Goal: Information Seeking & Learning: Learn about a topic

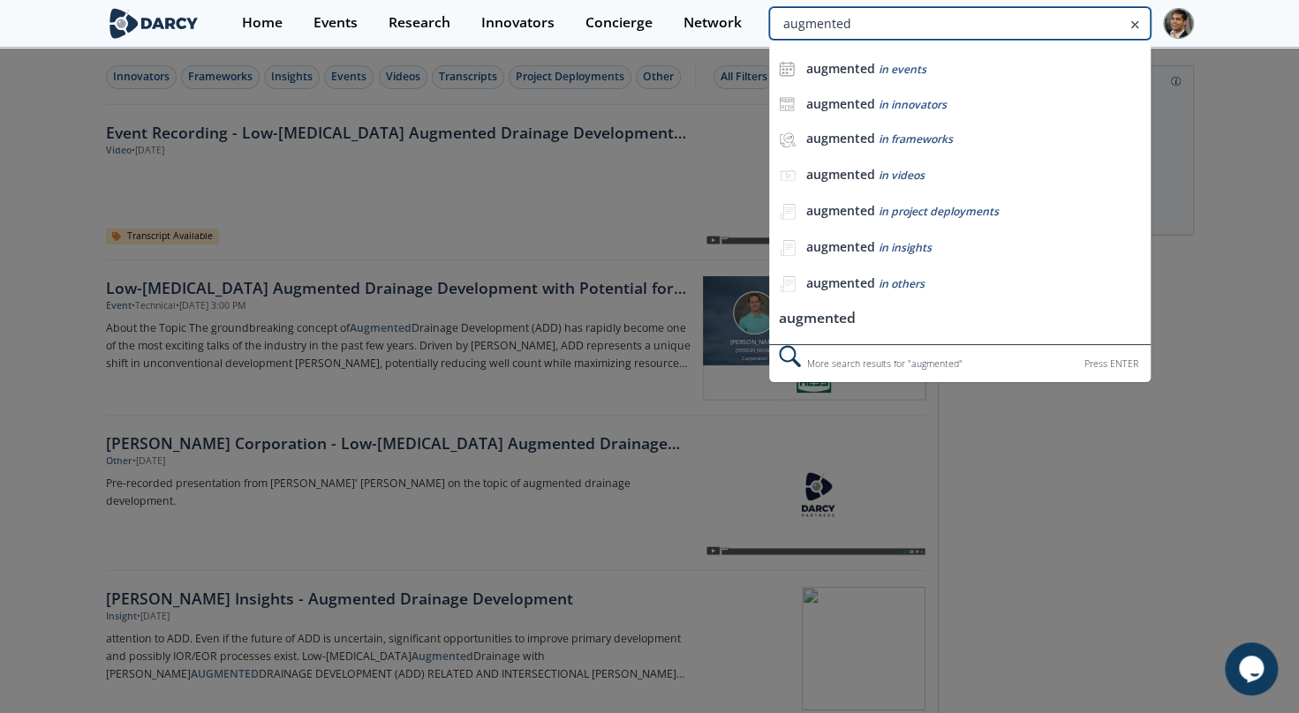
click at [1088, 26] on input "augmented" at bounding box center [959, 23] width 381 height 33
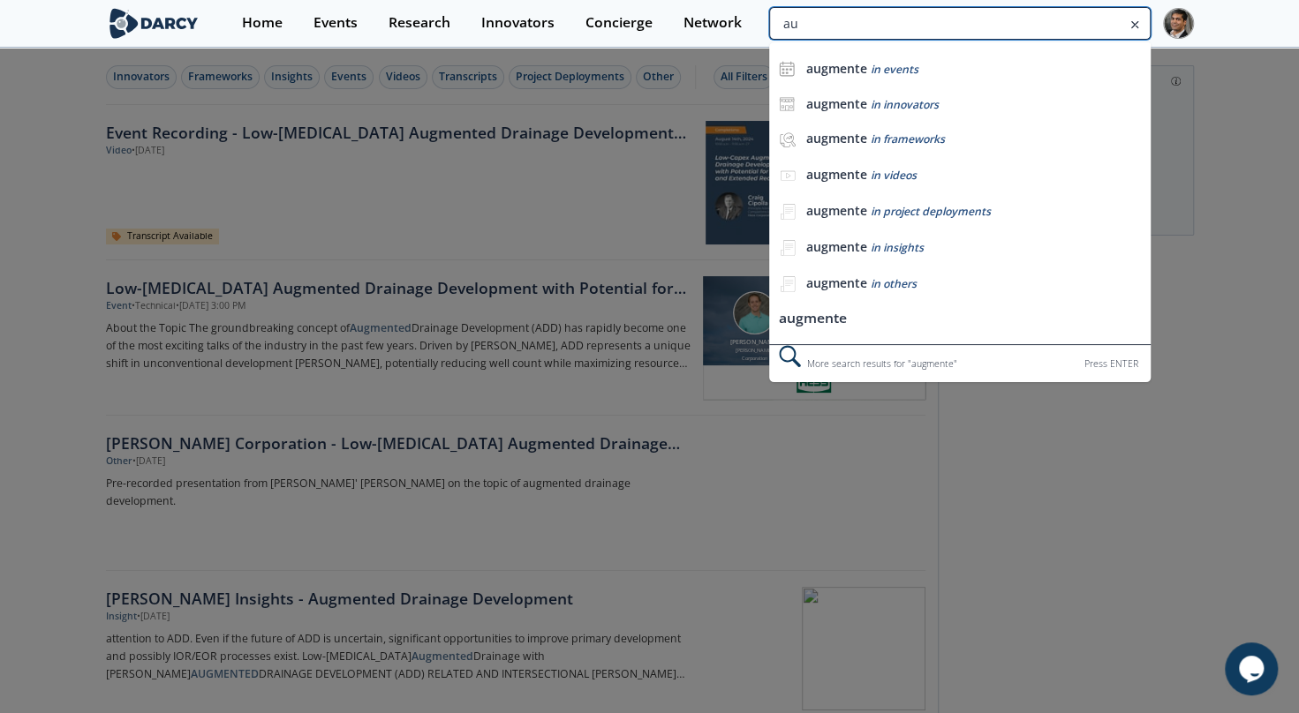
type input "a"
type input "buoyant"
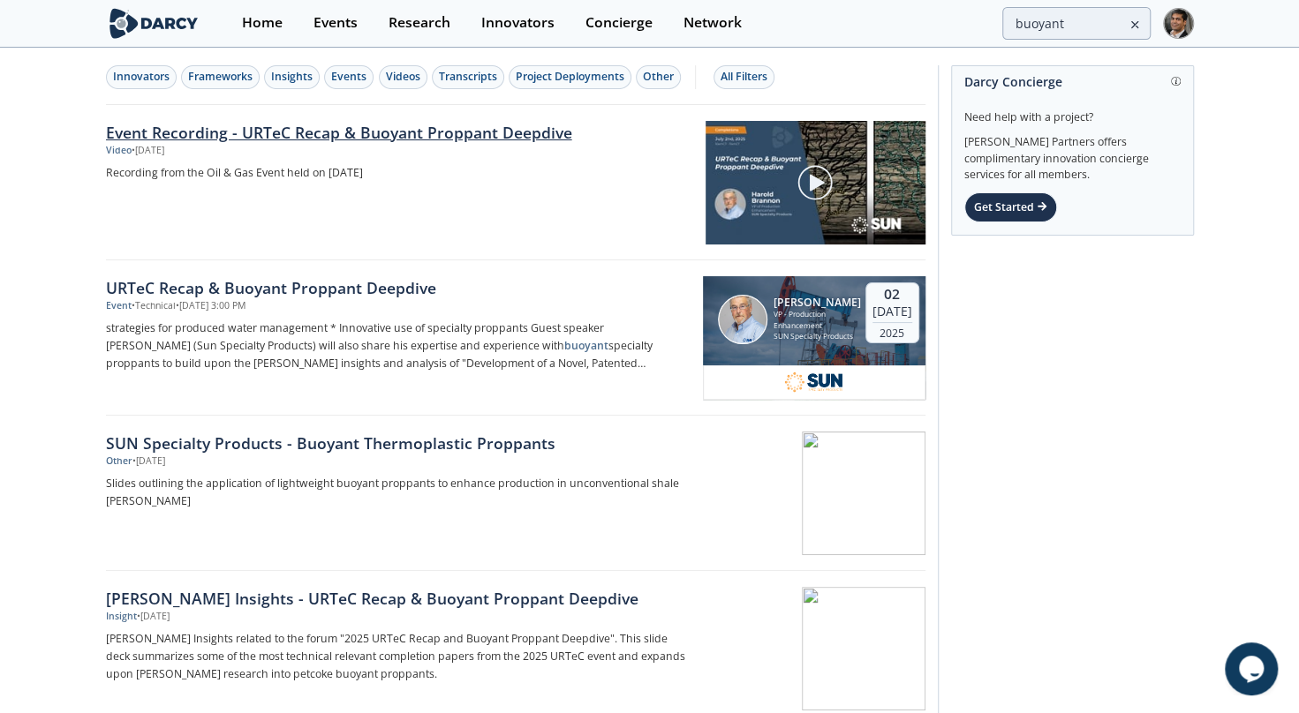
click at [430, 140] on link "Event Recording - URTeC Recap & Buoyant Proppant Deepdive" at bounding box center [399, 132] width 587 height 23
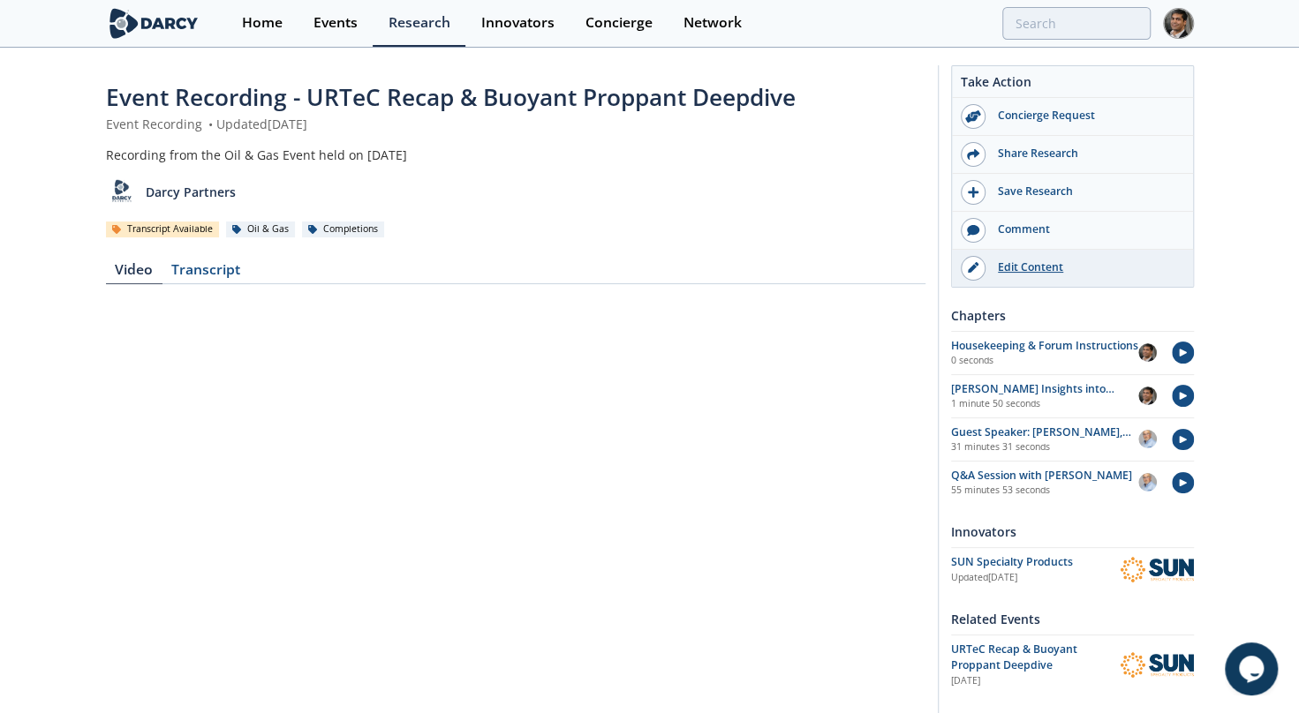
click at [1019, 262] on div "Edit Content" at bounding box center [1084, 268] width 198 height 16
